Goal: Information Seeking & Learning: Check status

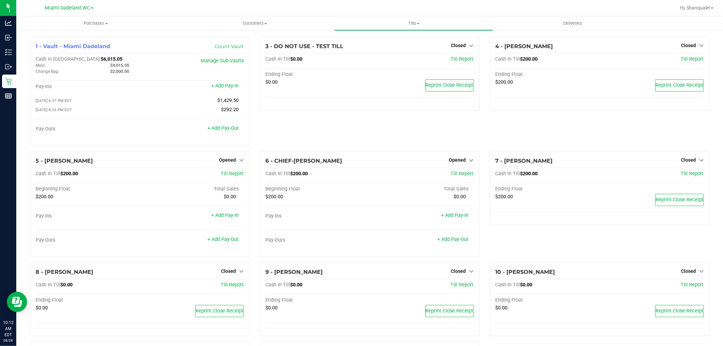
scroll to position [84, 0]
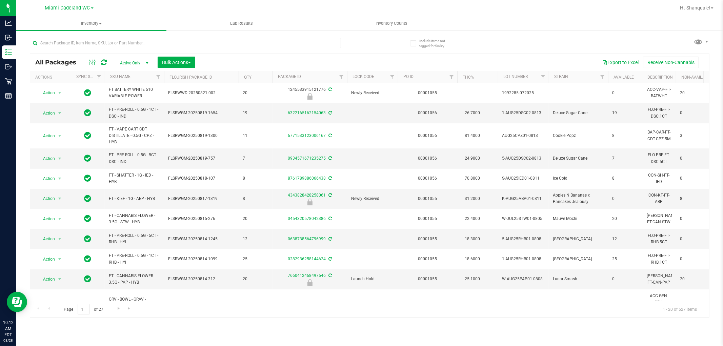
click at [117, 55] on div "All Packages Active Only Active Only Lab Samples Locked All External Internal B…" at bounding box center [369, 62] width 679 height 17
click at [208, 45] on input "text" at bounding box center [185, 43] width 311 height 10
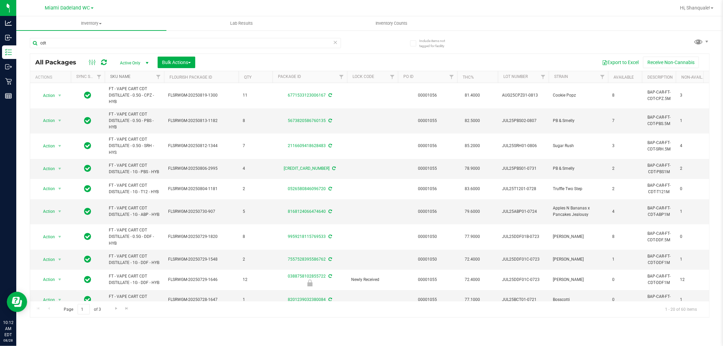
click at [124, 76] on link "SKU Name" at bounding box center [120, 76] width 20 height 5
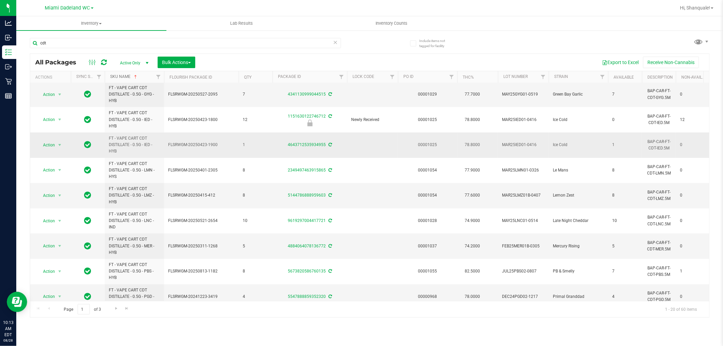
scroll to position [293, 0]
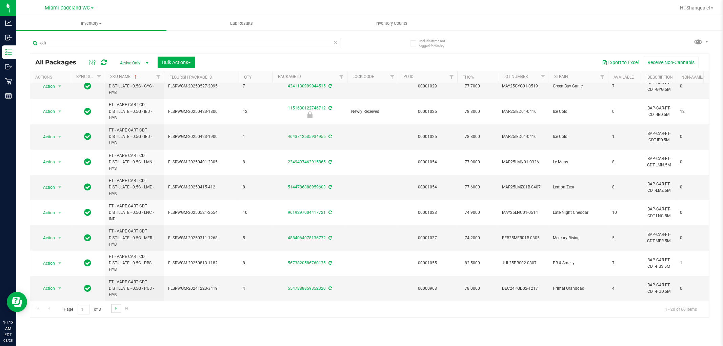
click at [119, 307] on link "Go to the next page" at bounding box center [116, 308] width 10 height 9
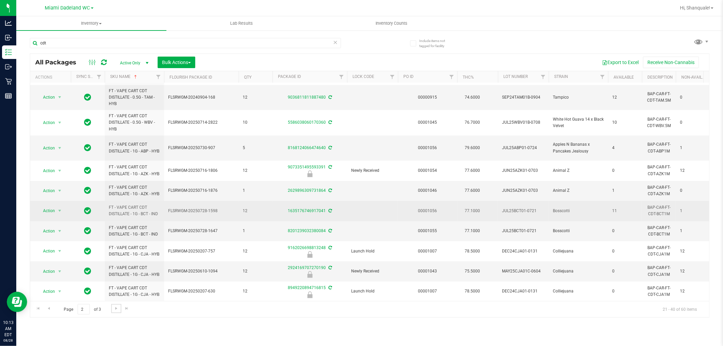
scroll to position [253, 0]
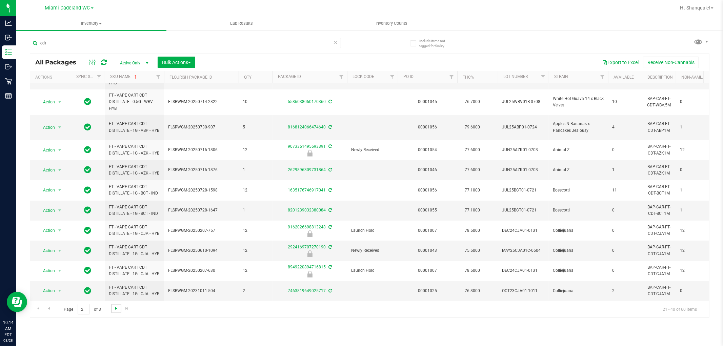
click at [116, 310] on span "Go to the next page" at bounding box center [116, 308] width 5 height 5
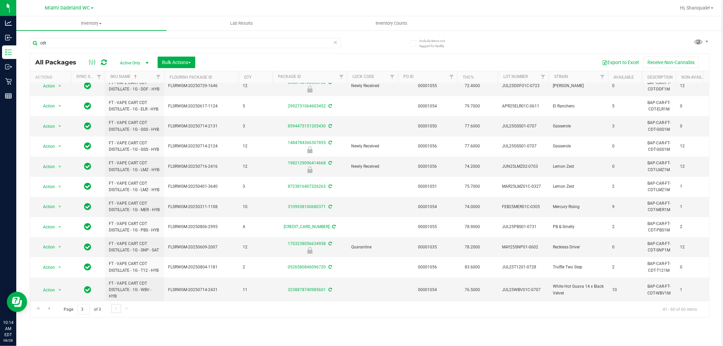
scroll to position [216, 0]
click at [89, 45] on input "cdt" at bounding box center [185, 43] width 311 height 10
type input "c"
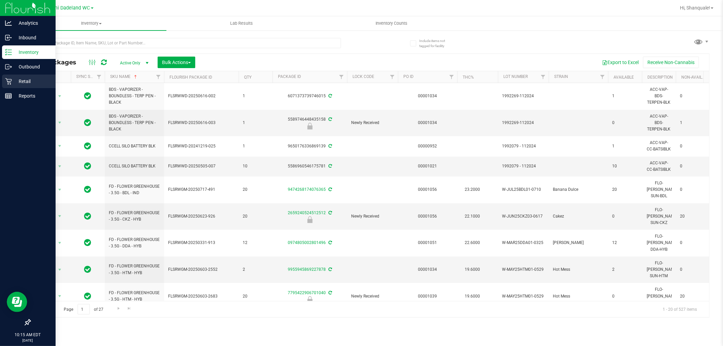
click at [20, 80] on p "Retail" at bounding box center [32, 81] width 41 height 8
